Goal: Information Seeking & Learning: Learn about a topic

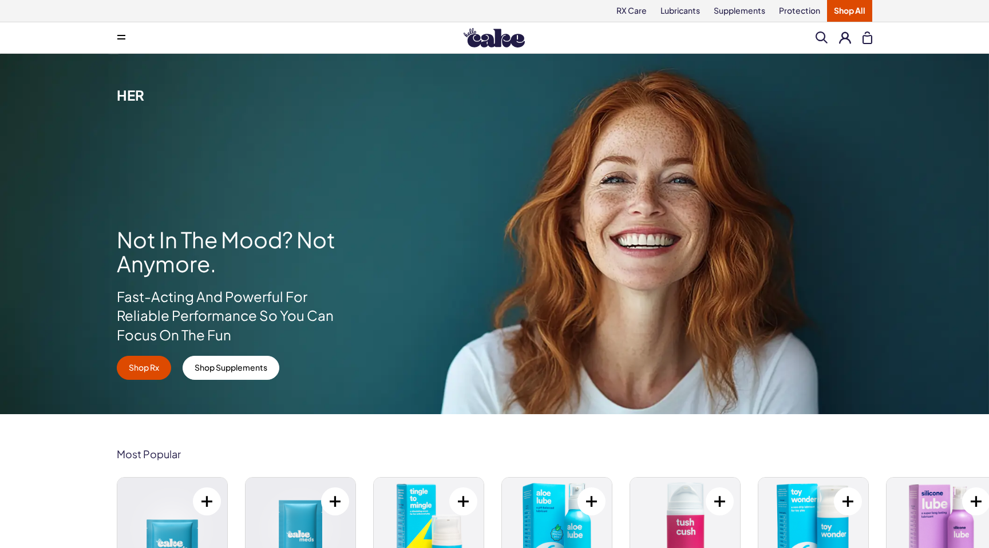
click at [120, 31] on button at bounding box center [121, 37] width 23 height 23
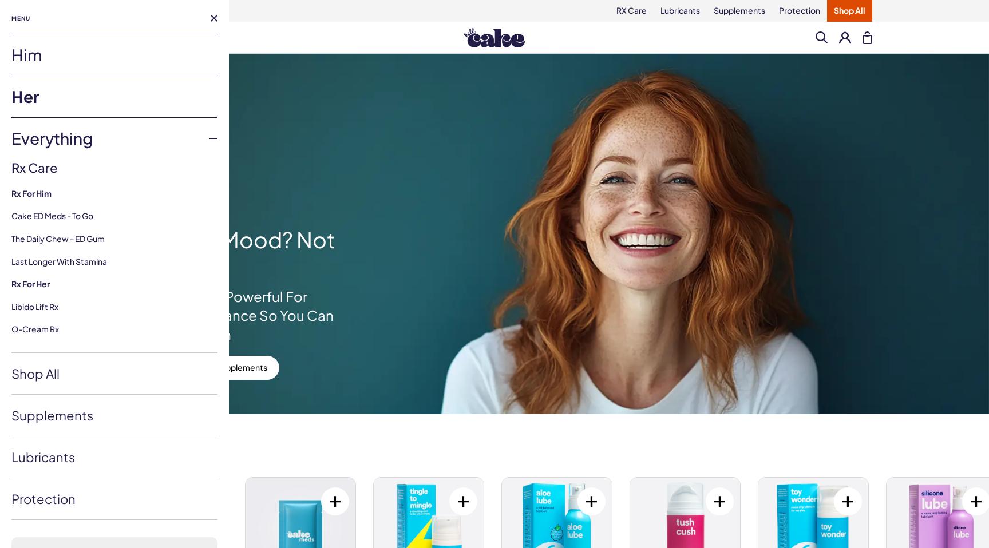
click at [43, 35] on link "Him" at bounding box center [114, 54] width 206 height 41
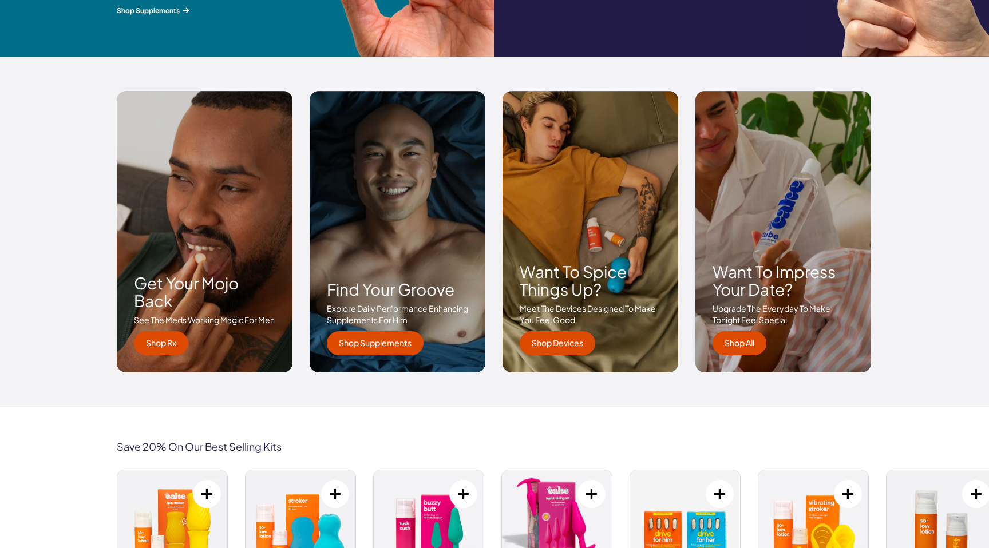
scroll to position [1616, 0]
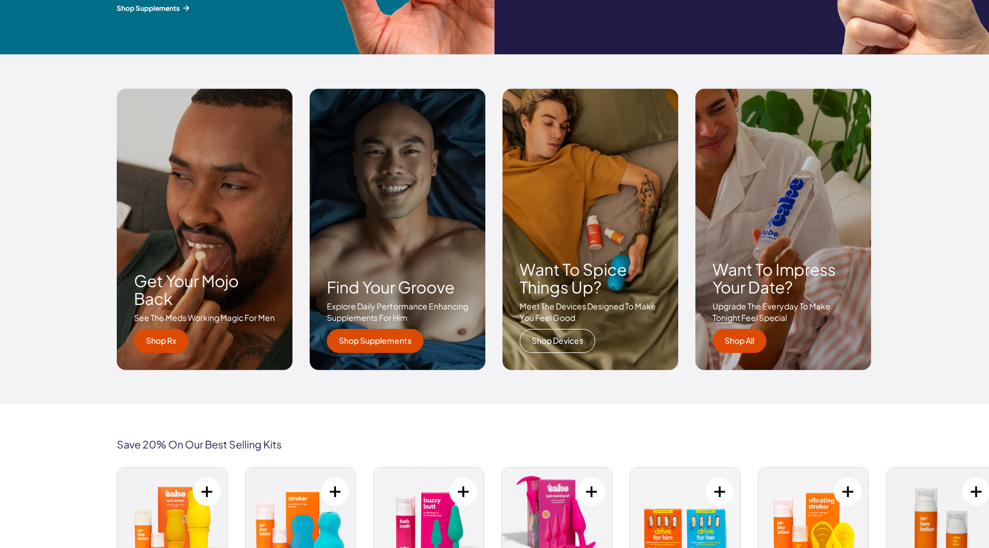
click at [539, 335] on link "Shop Devices" at bounding box center [558, 341] width 76 height 24
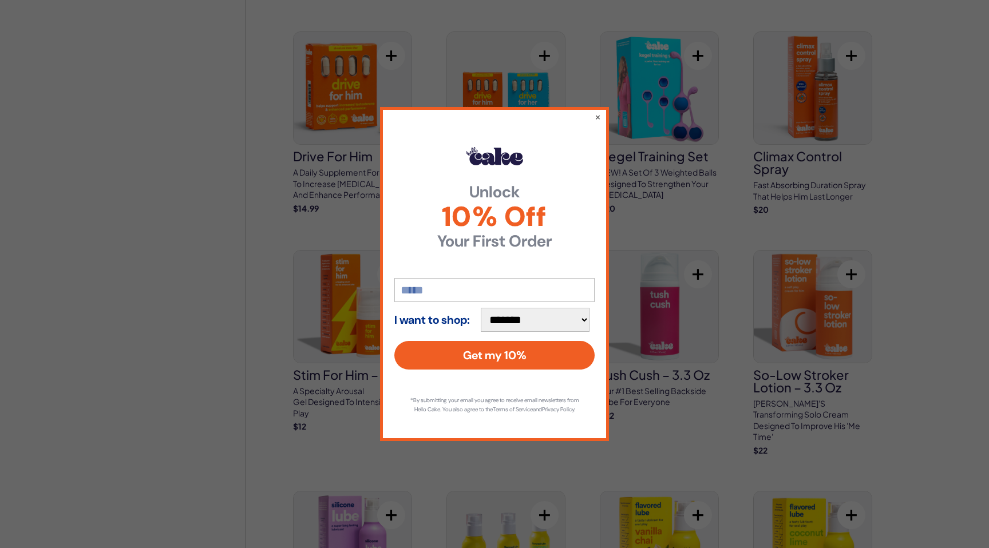
scroll to position [801, 0]
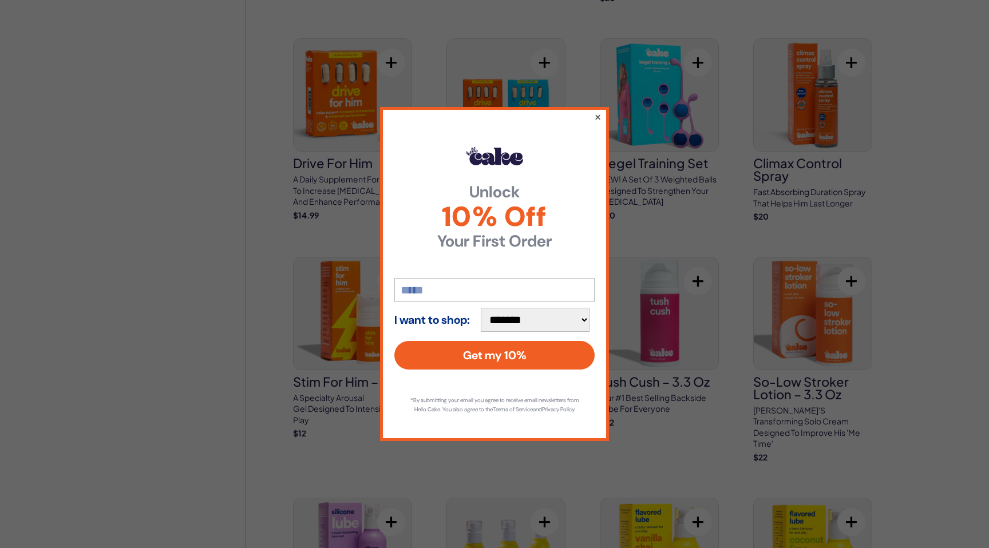
click at [598, 111] on button "×" at bounding box center [597, 117] width 7 height 14
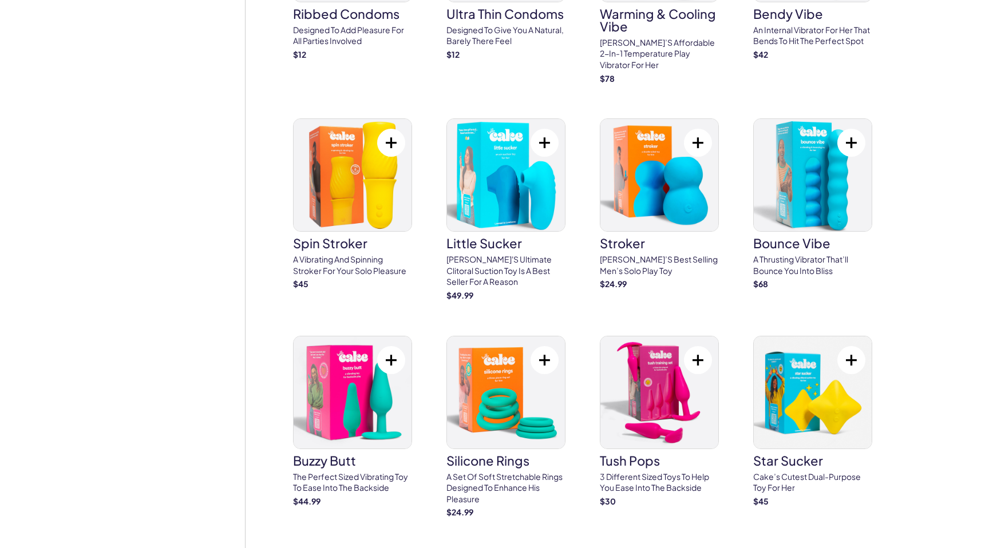
scroll to position [2082, 0]
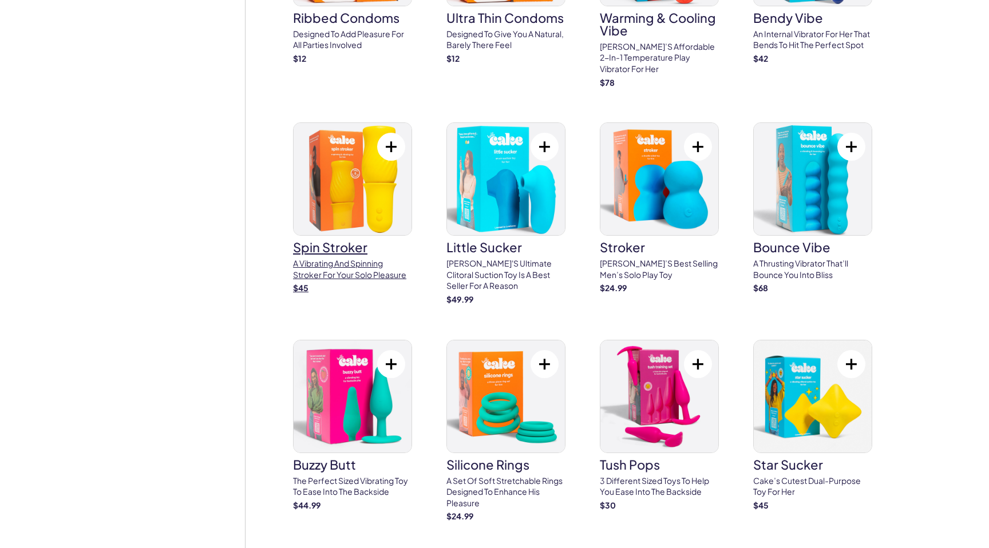
click at [324, 185] on img at bounding box center [353, 179] width 118 height 112
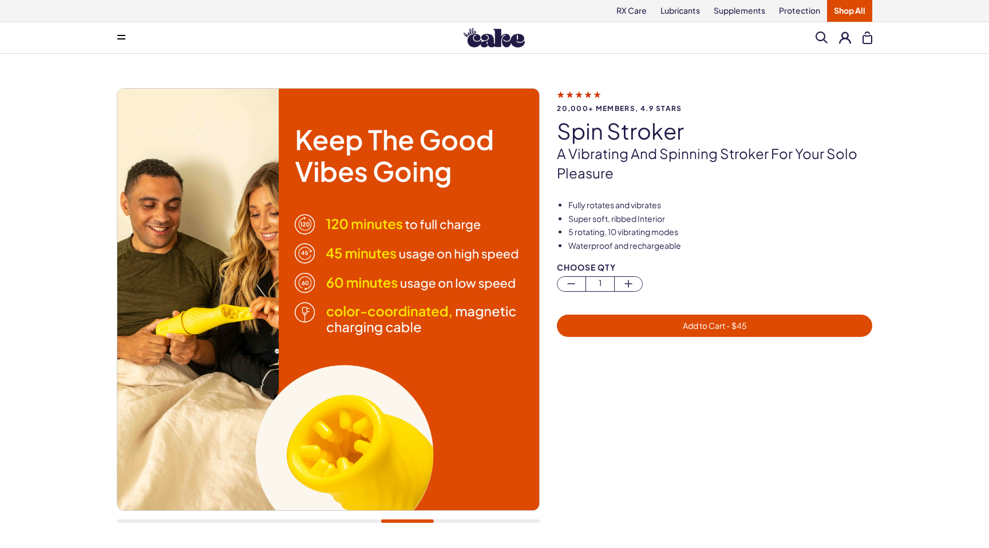
scroll to position [10, 0]
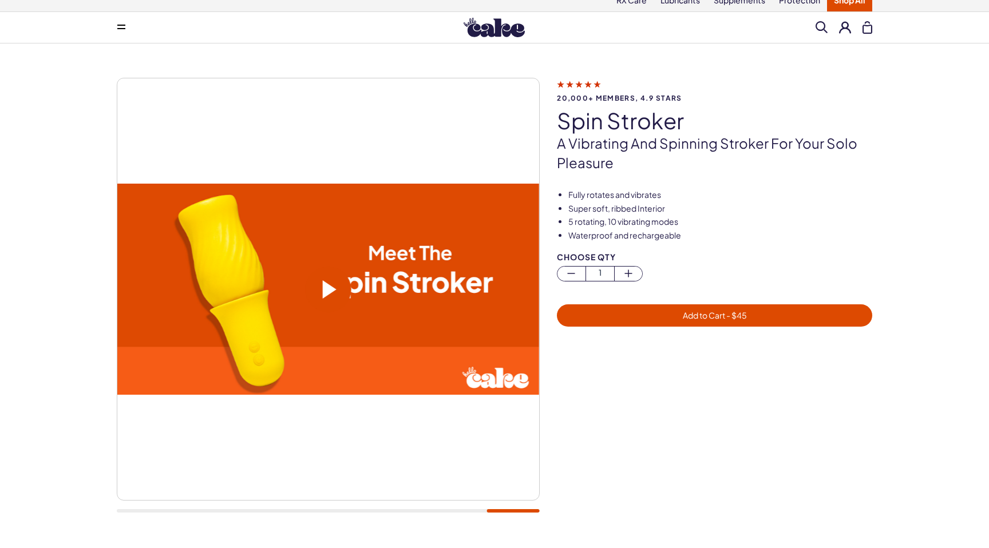
click at [324, 294] on span at bounding box center [330, 289] width 14 height 18
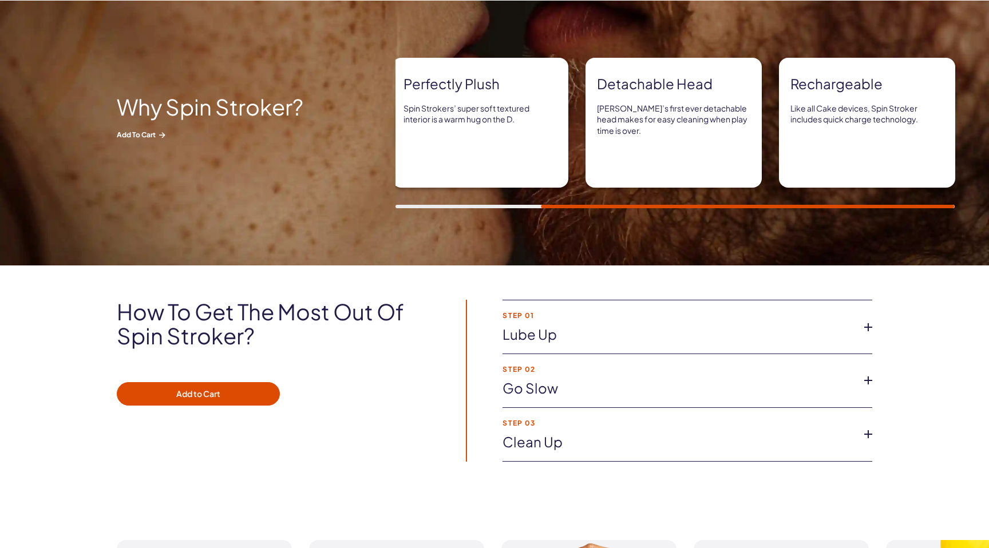
scroll to position [569, 0]
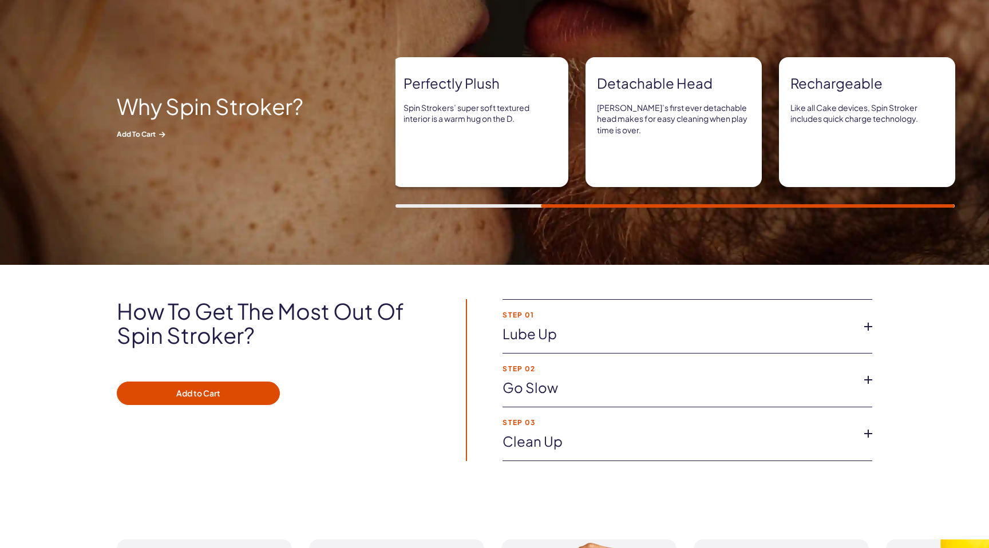
click at [550, 338] on link "Lube up" at bounding box center [677, 333] width 351 height 19
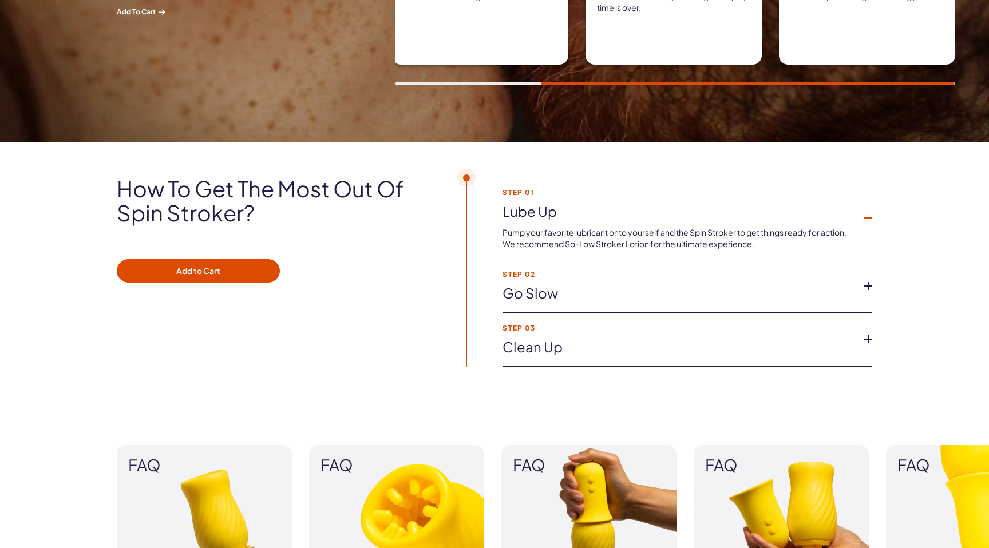
scroll to position [695, 0]
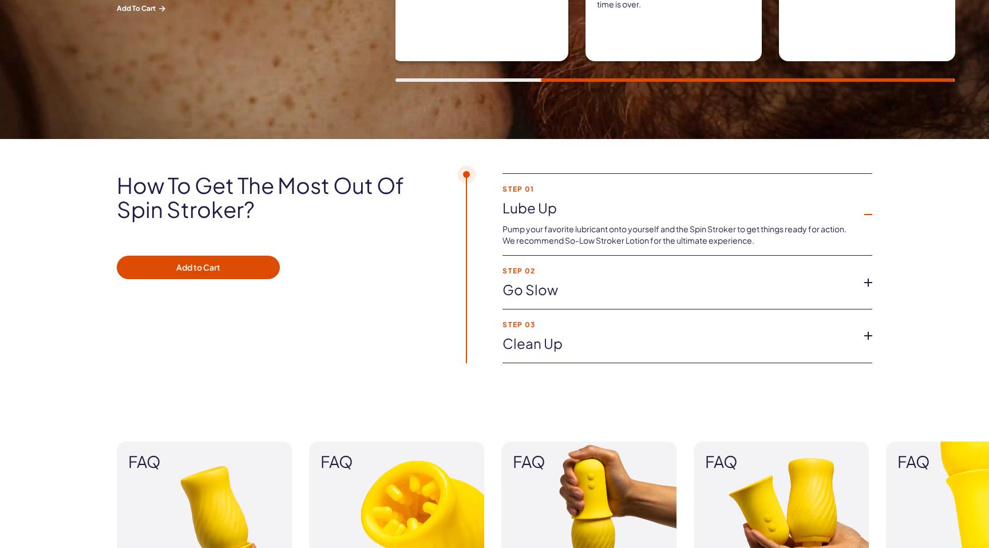
click at [538, 280] on link "Go slow" at bounding box center [677, 289] width 351 height 19
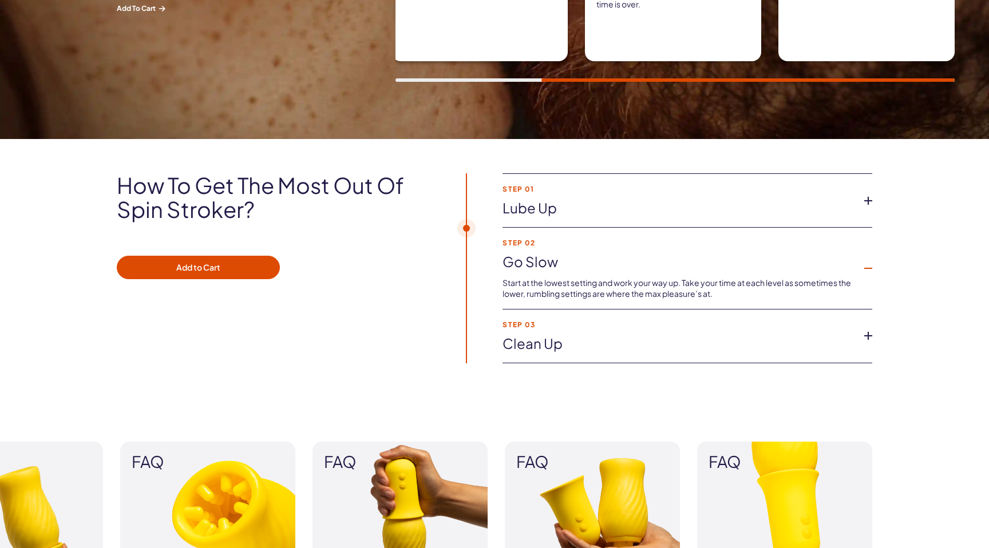
click at [529, 339] on link "Clean up" at bounding box center [677, 343] width 351 height 19
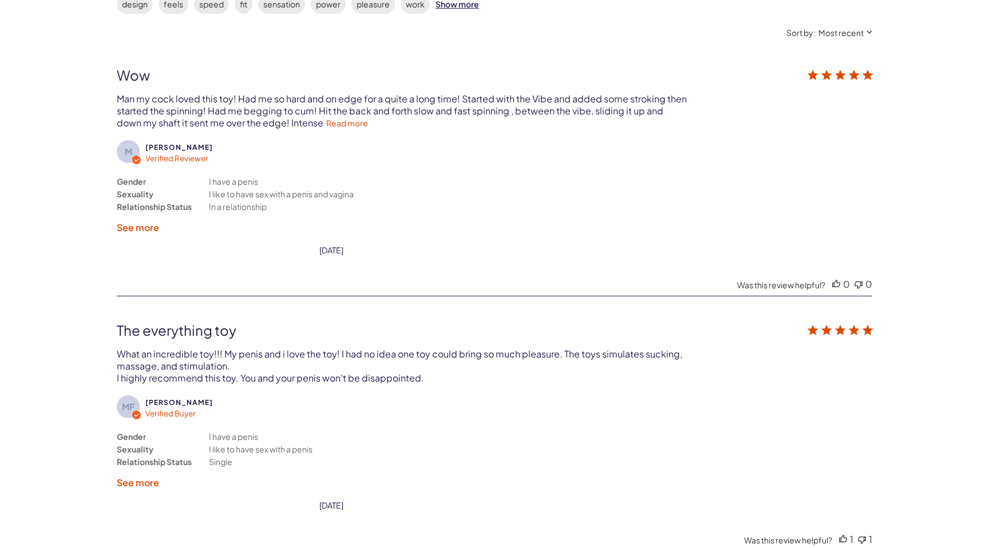
scroll to position [2121, 0]
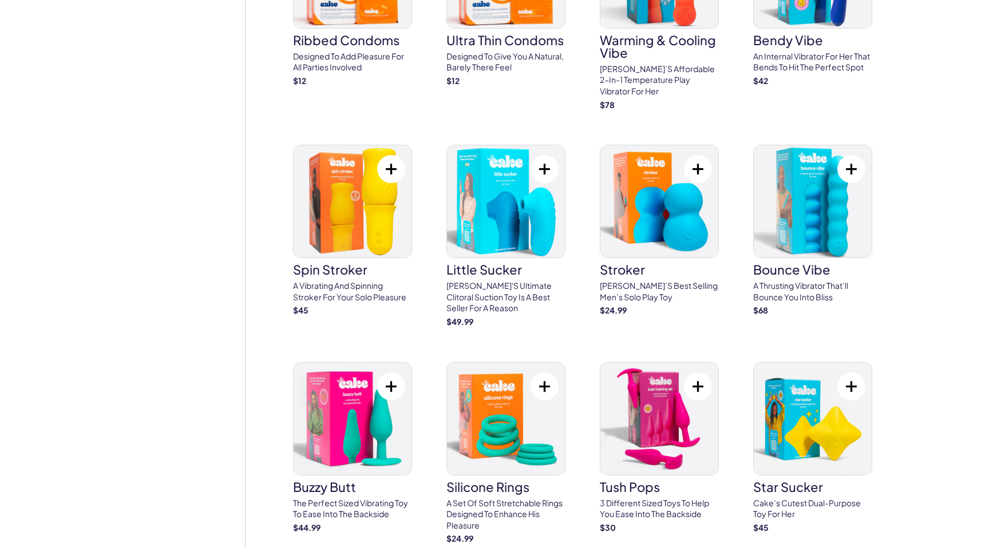
scroll to position [2058, 0]
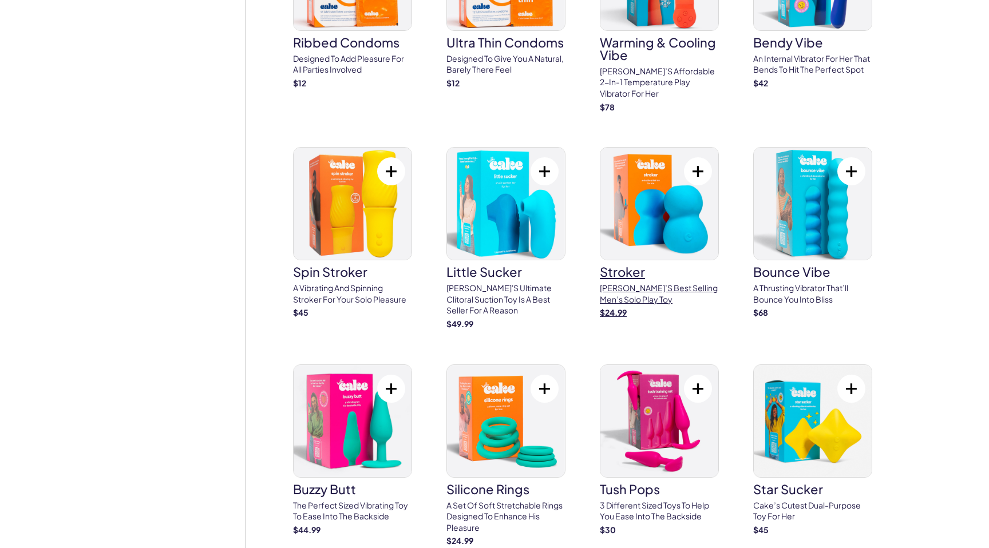
click at [632, 283] on p "[PERSON_NAME]’s best selling men’s solo play toy" at bounding box center [659, 294] width 119 height 22
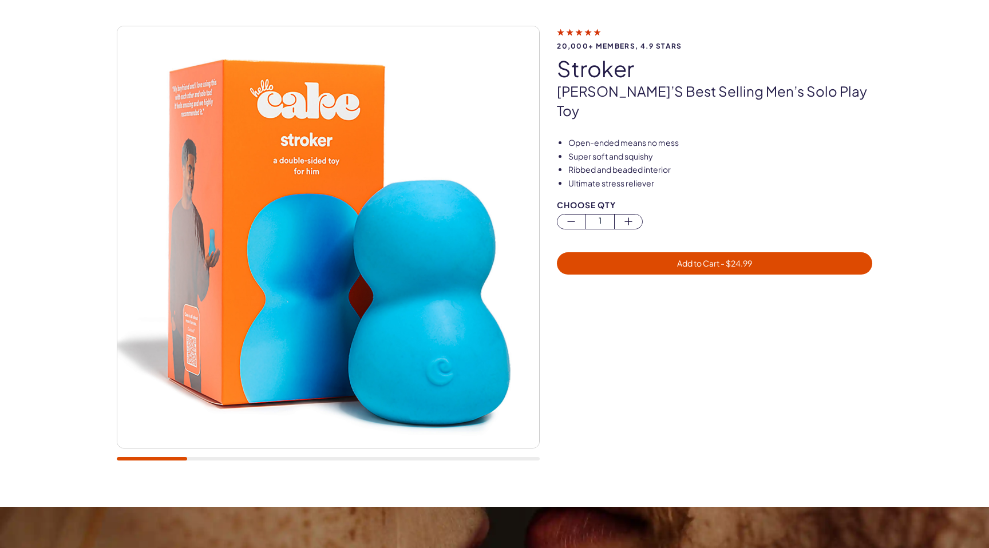
scroll to position [72, 0]
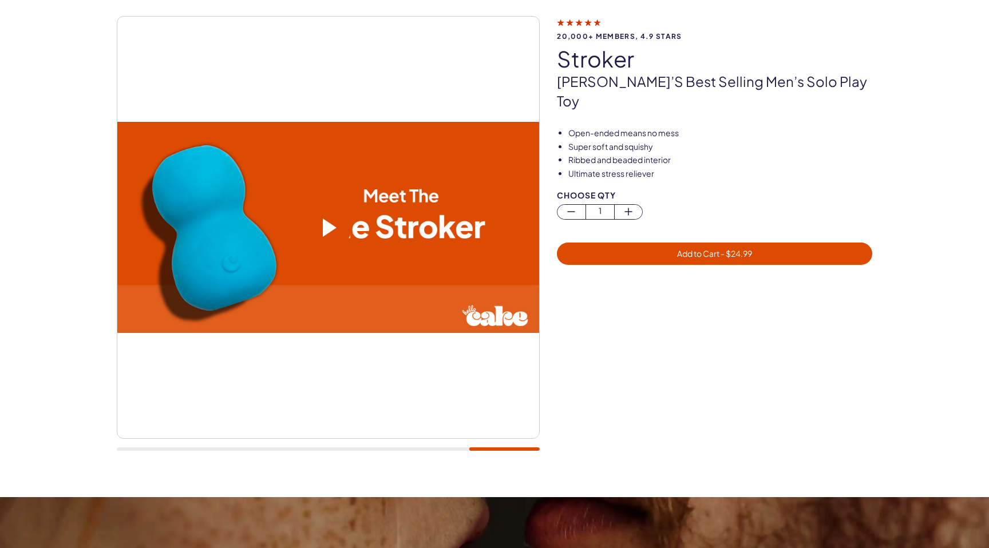
click at [321, 233] on span at bounding box center [329, 228] width 46 height 46
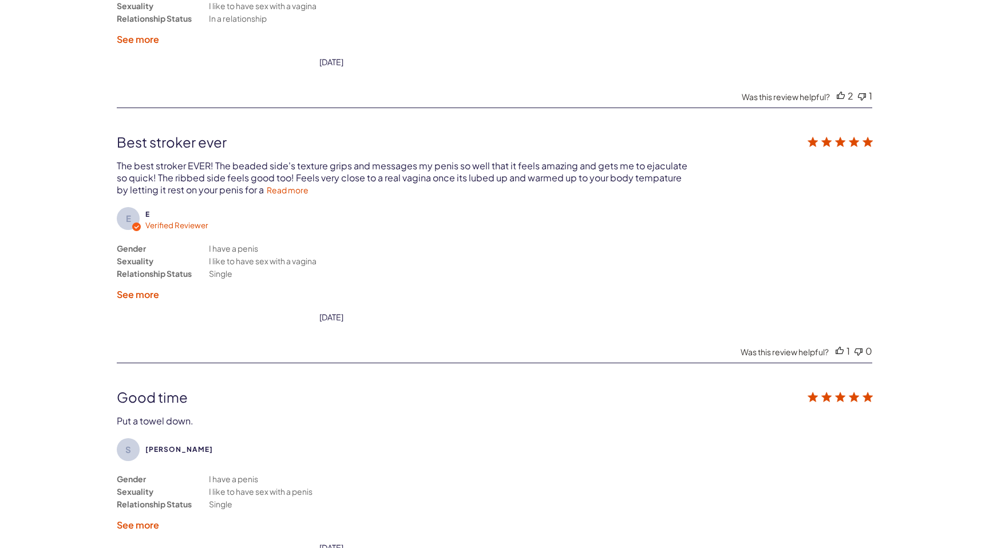
scroll to position [2757, 0]
click at [267, 184] on link "Read more" at bounding box center [288, 189] width 42 height 10
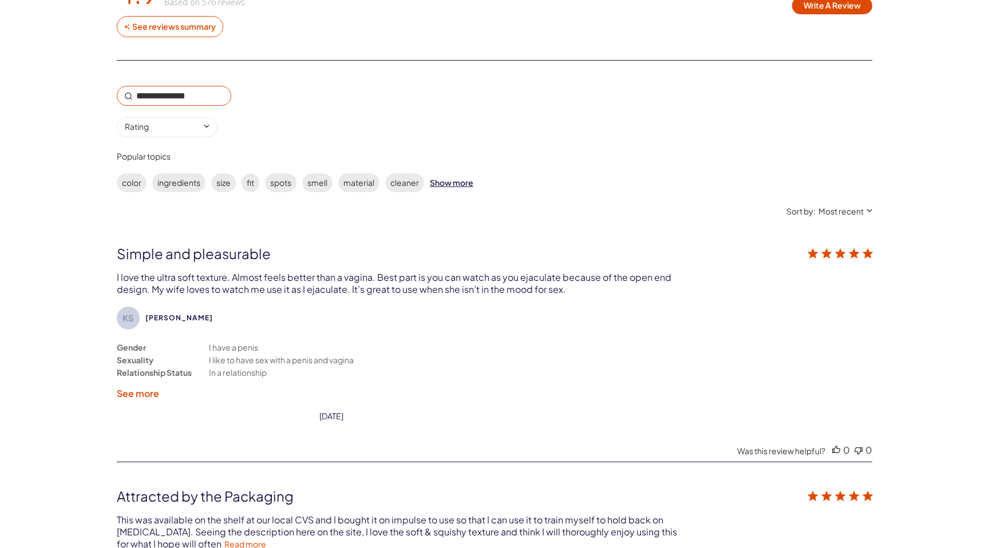
scroll to position [1889, 0]
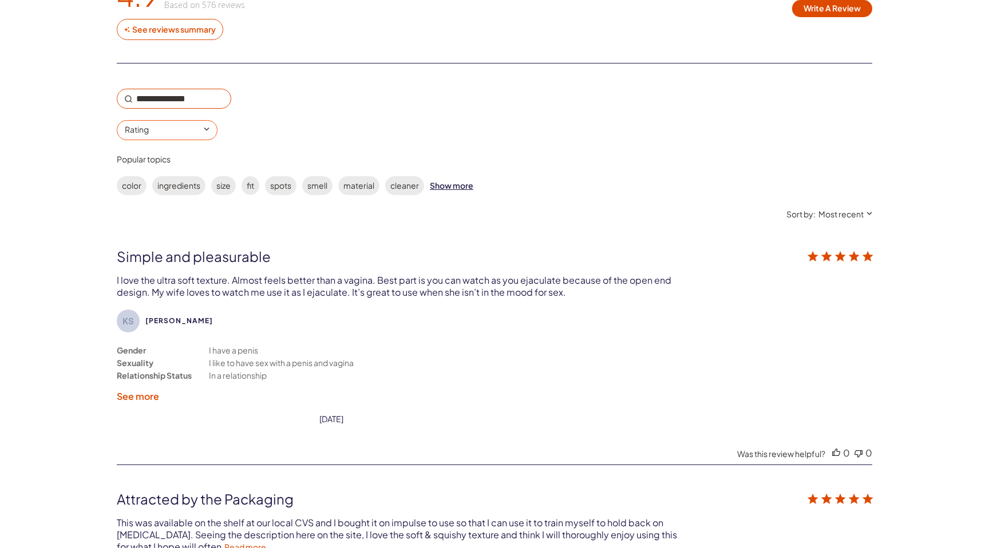
click at [203, 124] on input "0 star rating Rating" at bounding box center [167, 130] width 101 height 20
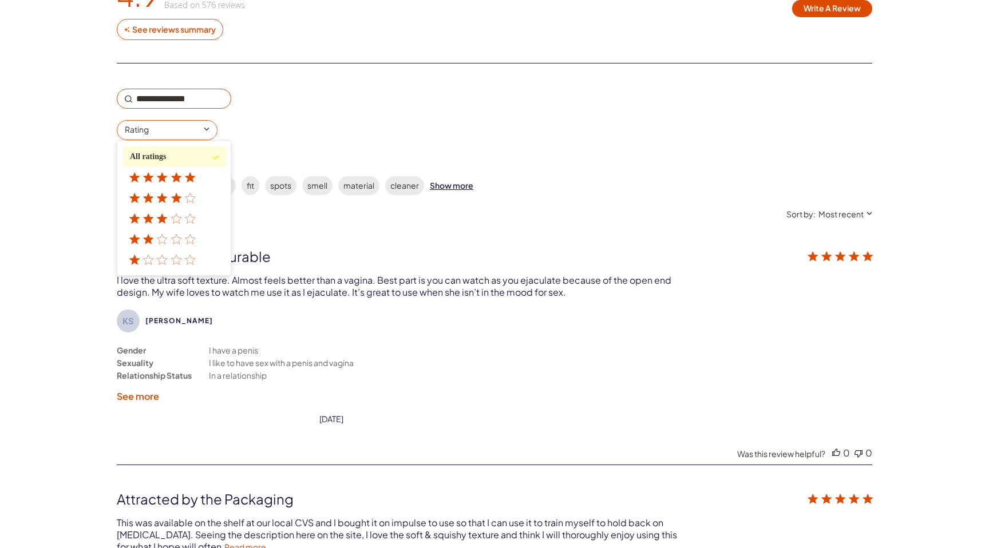
click at [169, 256] on div "1 star rating" at bounding box center [164, 259] width 69 height 9
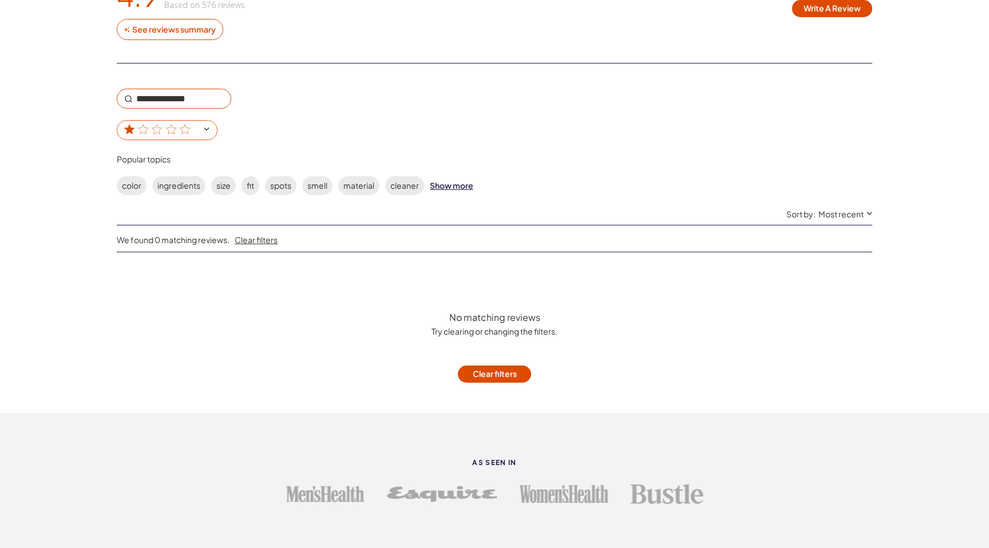
click at [161, 135] on input "1 star rating" at bounding box center [167, 130] width 101 height 20
click at [148, 142] on div "1 star rating All ratings 5 star rating 4 star rating 3 star rating 2 star rati…" at bounding box center [494, 154] width 755 height 130
click at [148, 135] on input "1 star rating" at bounding box center [167, 130] width 101 height 20
click at [152, 111] on div "1 star rating All ratings 5 star rating 4 star rating 3 star rating 2 star rati…" at bounding box center [230, 114] width 227 height 51
click at [157, 133] on icon "customer reviews" at bounding box center [157, 129] width 11 height 11
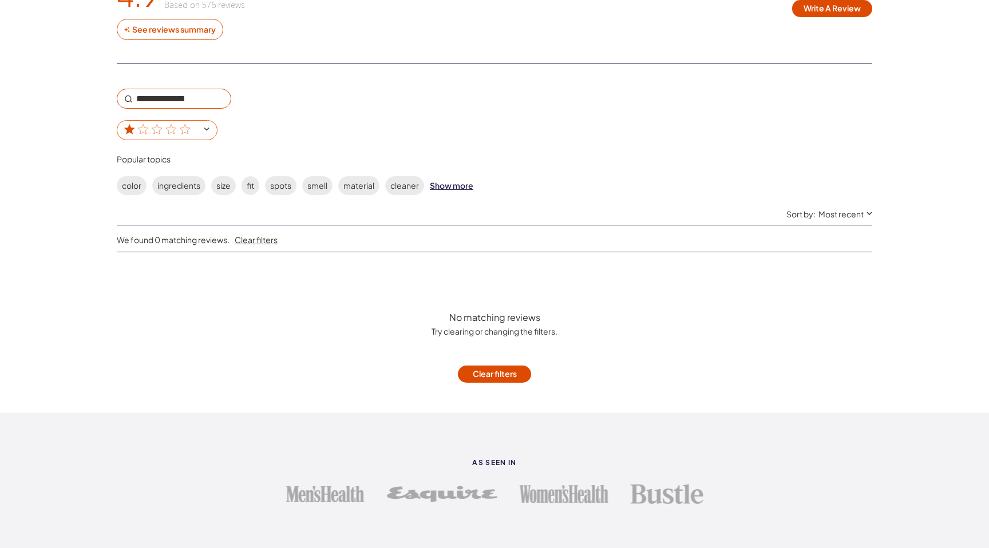
click at [157, 133] on input "1 star rating" at bounding box center [167, 130] width 101 height 20
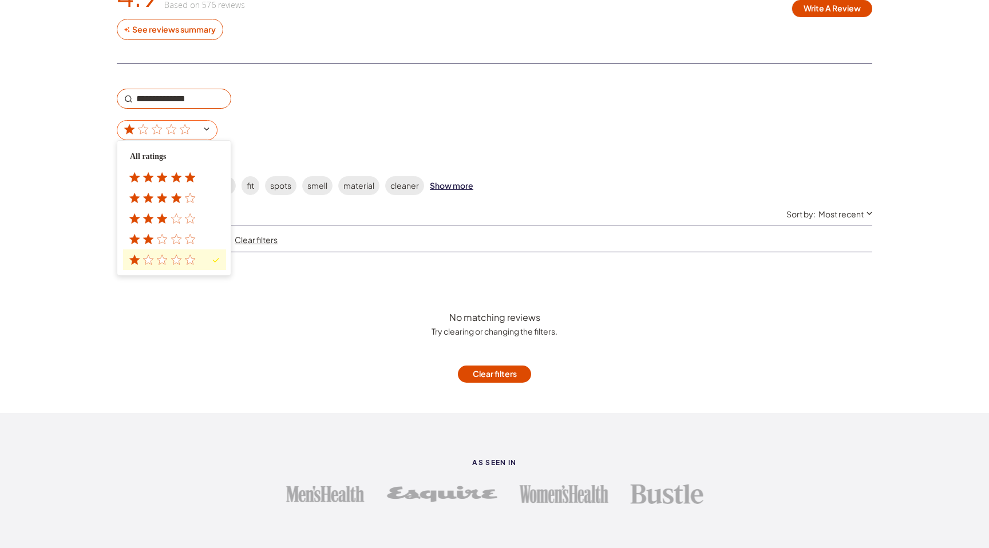
click at [168, 223] on span "3 star rating" at bounding box center [174, 218] width 103 height 21
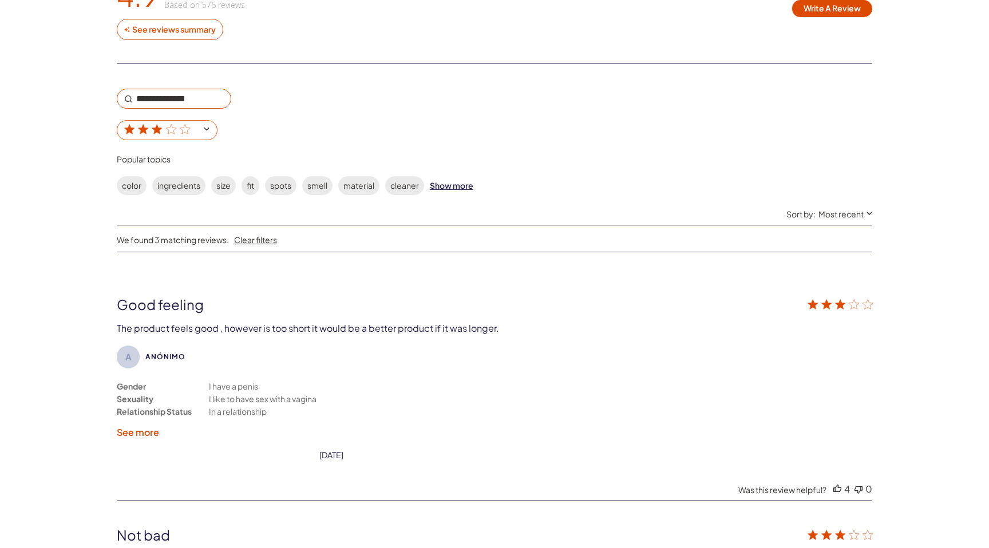
click at [156, 134] on icon "customer reviews" at bounding box center [157, 129] width 11 height 11
click at [156, 134] on input "3 star rating" at bounding box center [167, 130] width 101 height 20
click at [69, 159] on div "Reviews Q&A 4.9 4.9 out of 5 stars Based on 576 reviews Based on 576 reviews Se…" at bounding box center [494, 454] width 989 height 1014
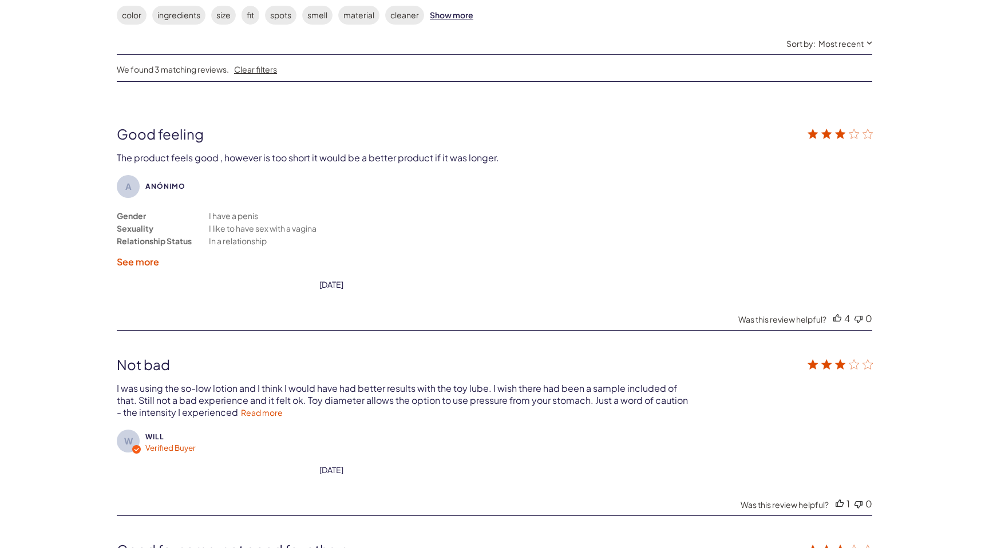
scroll to position [2077, 0]
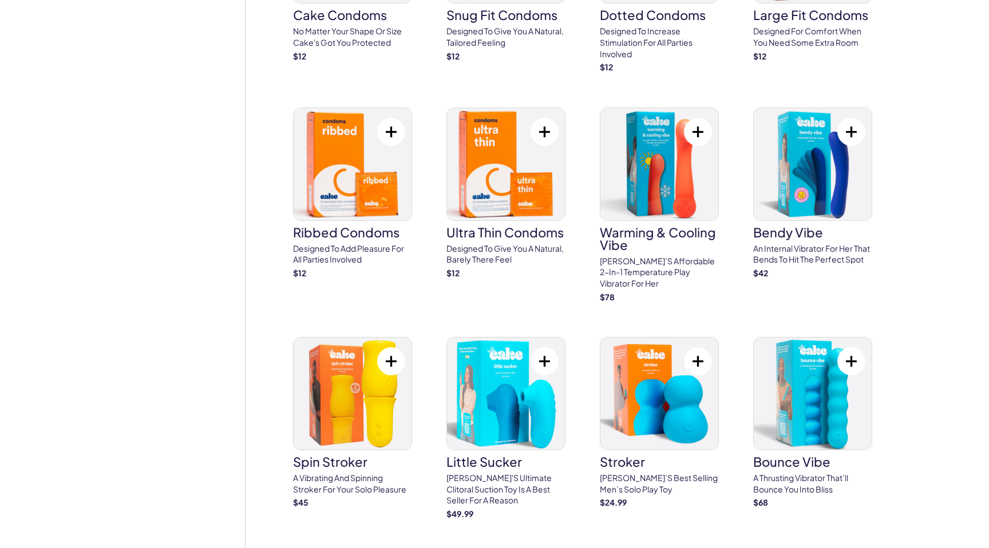
scroll to position [1890, 0]
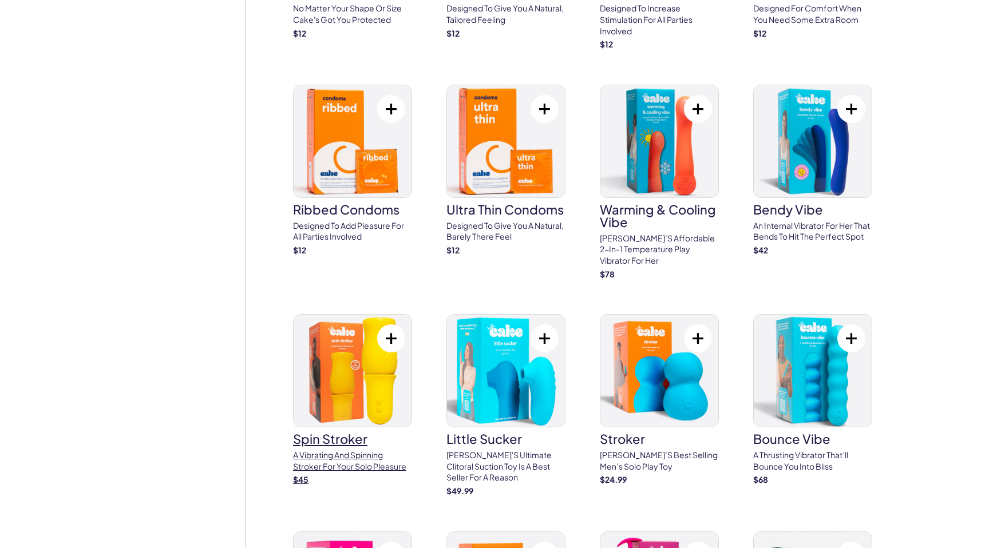
click at [348, 358] on img at bounding box center [353, 371] width 118 height 112
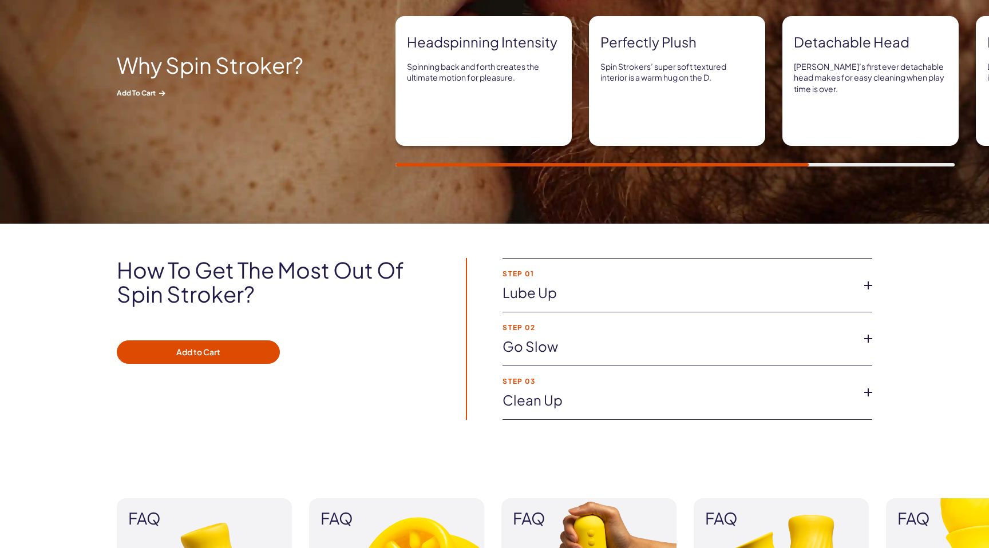
scroll to position [616, 0]
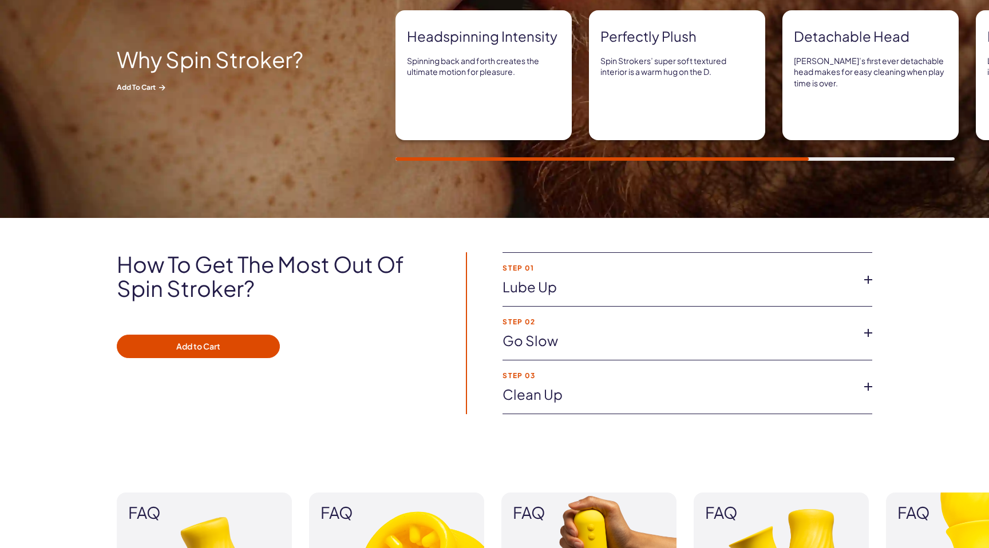
click at [598, 302] on li "Step 01 Lube up Pump your favorite lubricant onto yourself and the Spin Stroker…" at bounding box center [687, 280] width 370 height 54
click at [600, 290] on link "Lube up" at bounding box center [677, 287] width 351 height 19
